Goal: Task Accomplishment & Management: Use online tool/utility

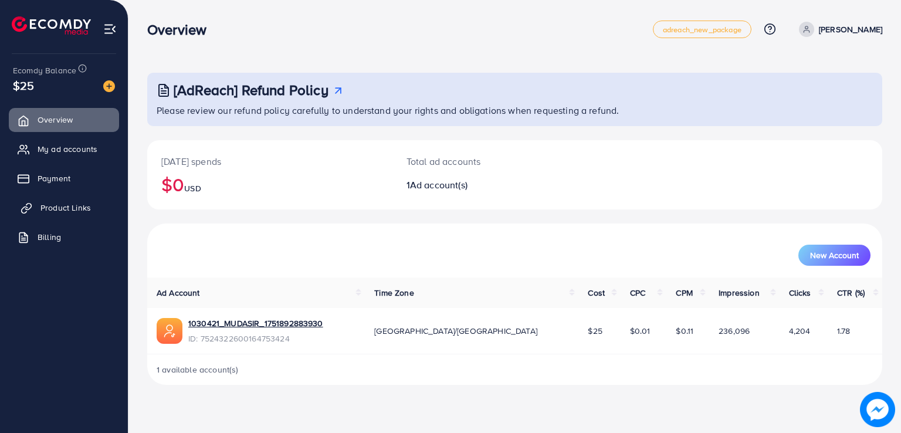
click at [87, 199] on link "Product Links" at bounding box center [64, 207] width 110 height 23
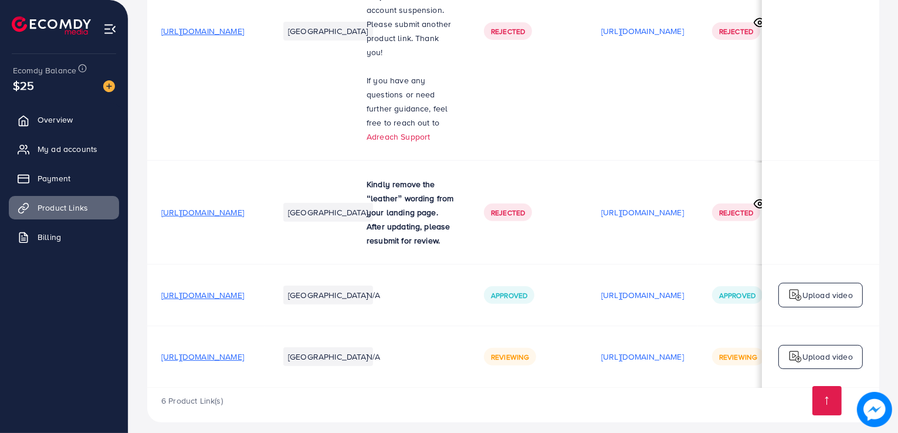
scroll to position [0, 197]
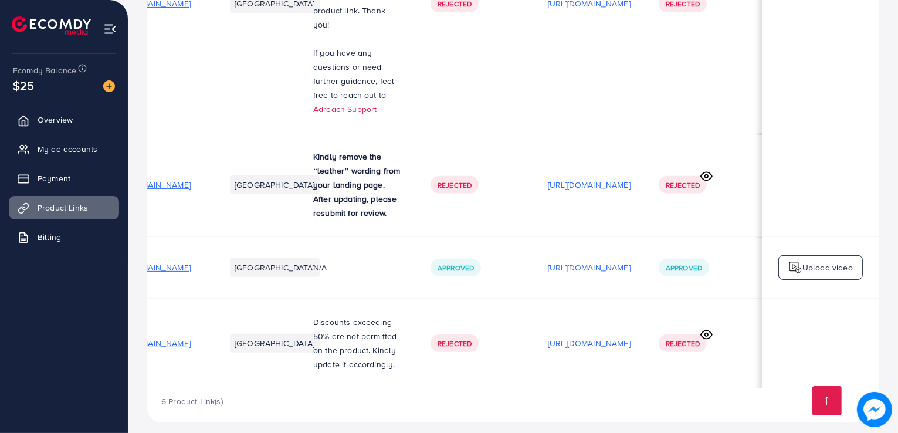
scroll to position [0, 200]
click at [604, 336] on p "[URL][DOMAIN_NAME]" at bounding box center [589, 343] width 83 height 14
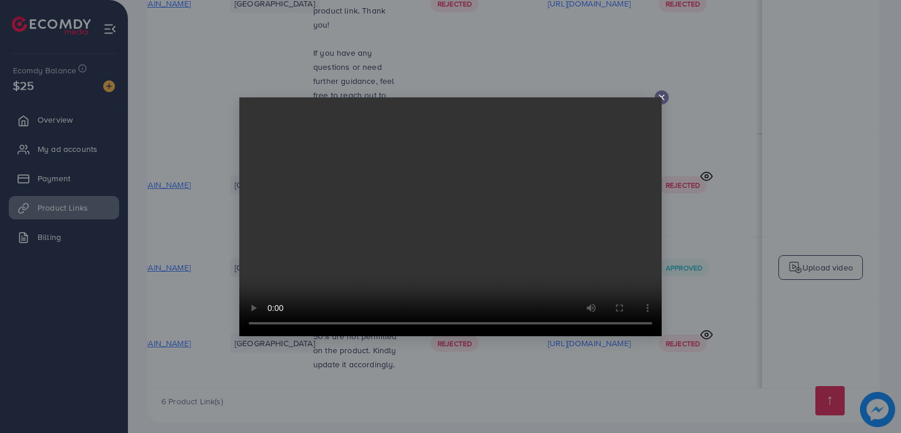
click at [663, 96] on line at bounding box center [662, 97] width 5 height 5
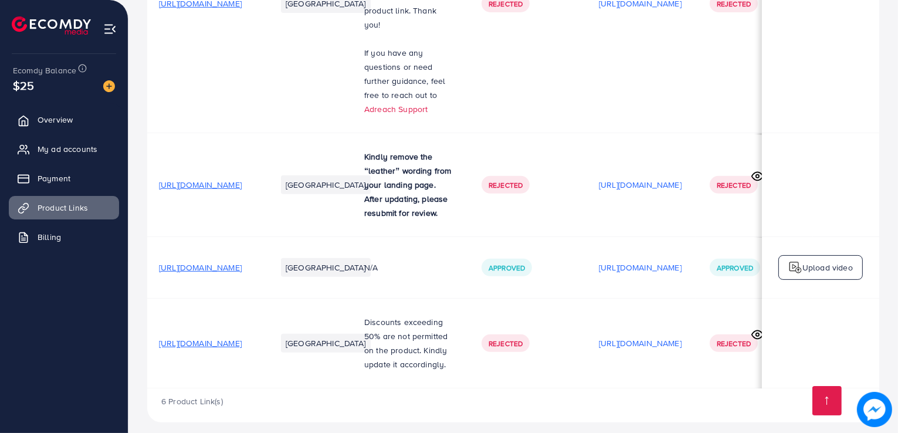
scroll to position [0, 0]
click at [244, 337] on span "[URL][DOMAIN_NAME]" at bounding box center [202, 343] width 83 height 12
